Goal: Task Accomplishment & Management: Use online tool/utility

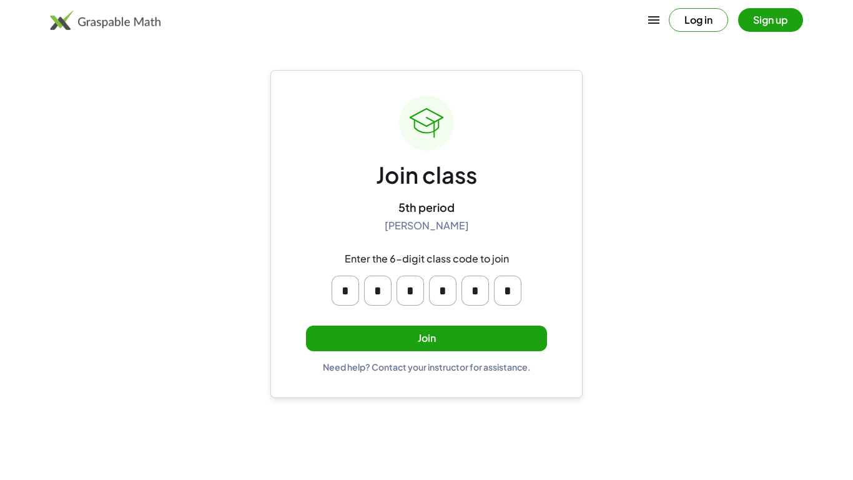
click at [338, 289] on input "*" at bounding box center [345, 291] width 27 height 30
click at [389, 284] on input "*" at bounding box center [377, 291] width 27 height 30
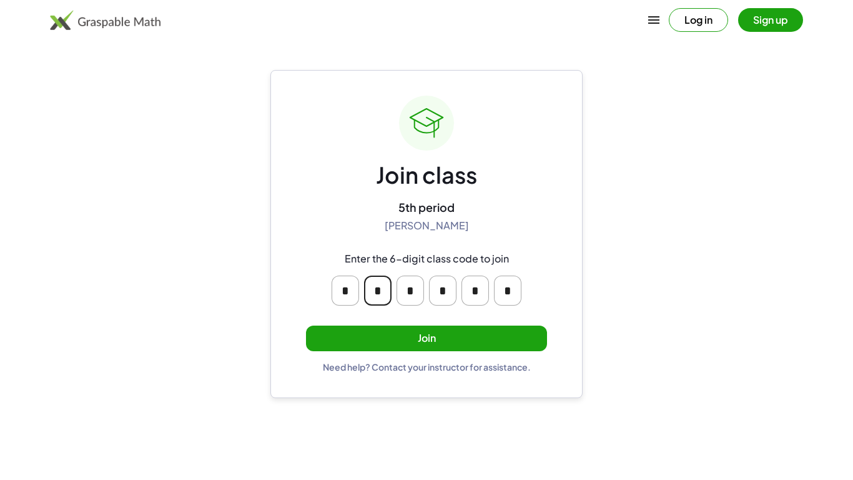
click at [389, 284] on input "*" at bounding box center [377, 291] width 27 height 30
click at [419, 287] on input "*" at bounding box center [410, 291] width 27 height 30
click at [437, 288] on input "*" at bounding box center [442, 291] width 27 height 30
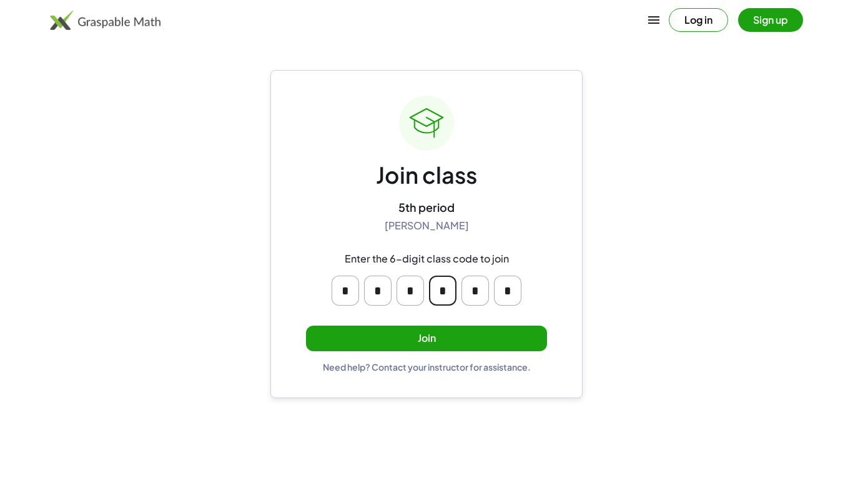
click at [437, 288] on input "*" at bounding box center [442, 291] width 27 height 30
click at [472, 291] on input "*" at bounding box center [475, 291] width 27 height 30
click at [512, 293] on input "*" at bounding box center [507, 291] width 27 height 30
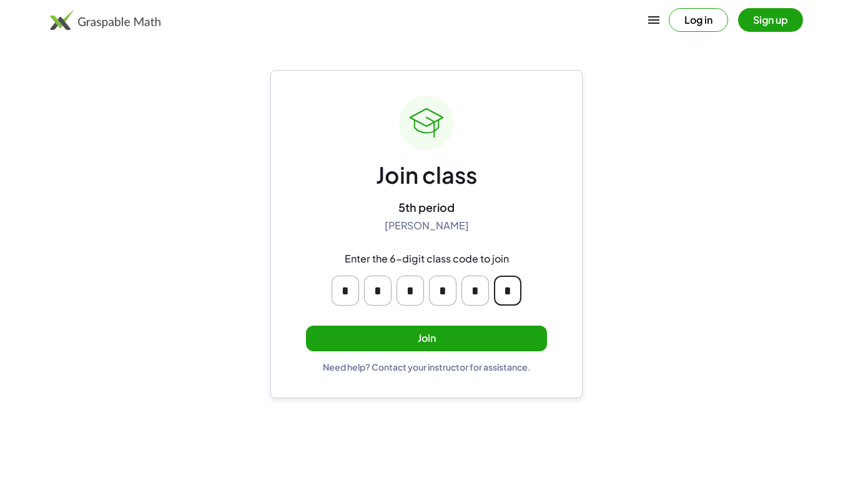
click at [512, 293] on input "*" at bounding box center [507, 291] width 27 height 30
click at [480, 284] on input "*" at bounding box center [475, 291] width 27 height 30
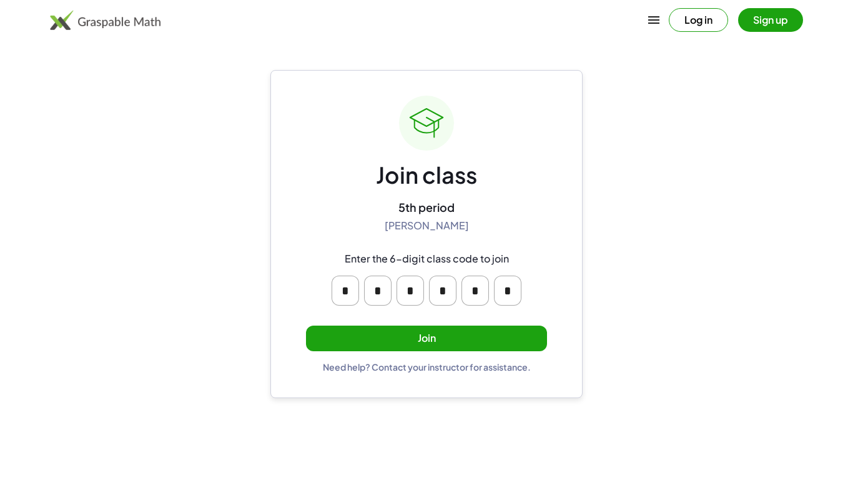
click at [732, 136] on main "Join class 5th period [PERSON_NAME] Enter the 6-digit class code to join * * * …" at bounding box center [426, 240] width 853 height 480
click at [499, 344] on button "Join" at bounding box center [426, 339] width 241 height 26
